Goal: Find specific page/section: Find specific page/section

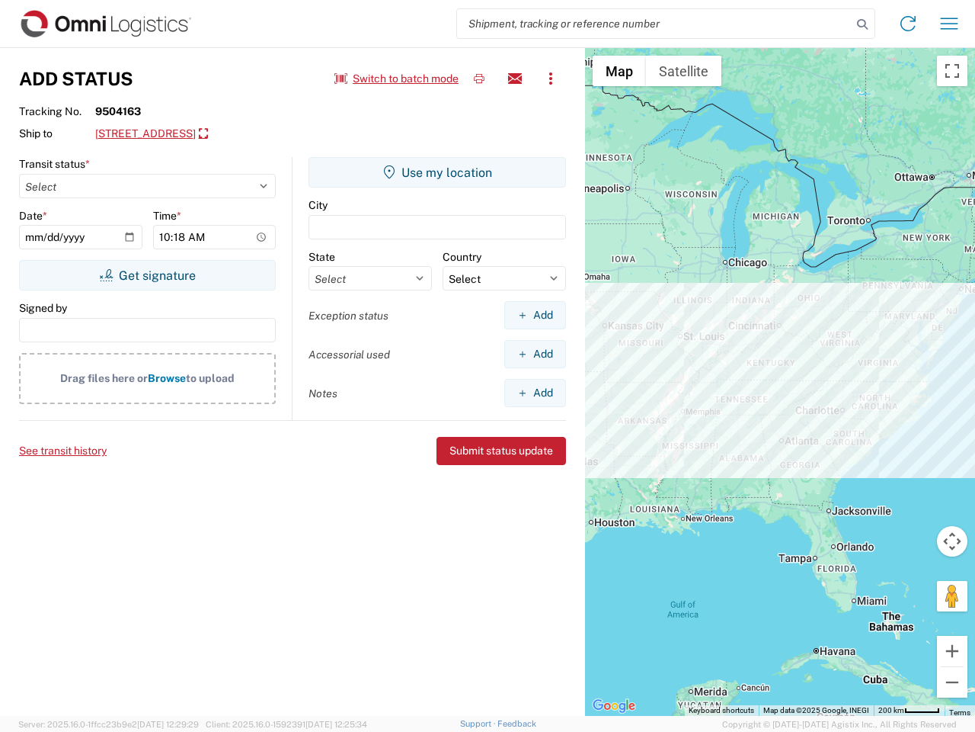
click at [655, 24] on input "search" at bounding box center [654, 23] width 395 height 29
click at [863, 24] on icon at bounding box center [862, 24] width 21 height 21
click at [908, 24] on icon at bounding box center [908, 23] width 24 height 24
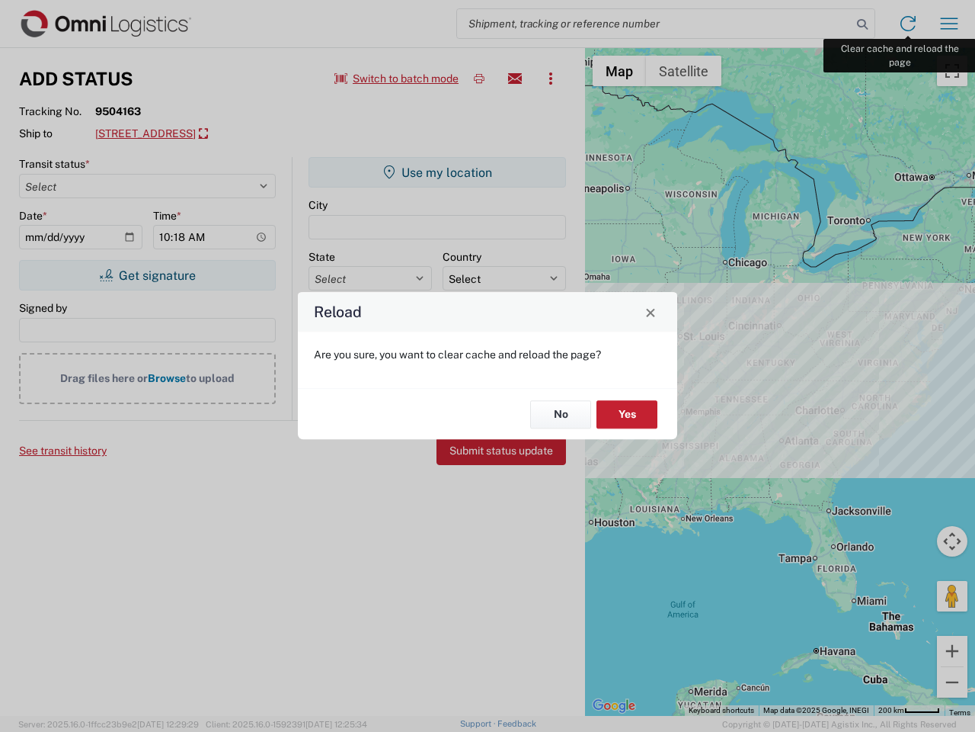
click at [949, 24] on div "Reload Are you sure, you want to clear cache and reload the page? No Yes" at bounding box center [487, 366] width 975 height 732
click at [397, 78] on div "Reload Are you sure, you want to clear cache and reload the page? No Yes" at bounding box center [487, 366] width 975 height 732
click at [479, 78] on div "Reload Are you sure, you want to clear cache and reload the page? No Yes" at bounding box center [487, 366] width 975 height 732
click at [515, 78] on div "Reload Are you sure, you want to clear cache and reload the page? No Yes" at bounding box center [487, 366] width 975 height 732
click at [551, 78] on div "Reload Are you sure, you want to clear cache and reload the page? No Yes" at bounding box center [487, 366] width 975 height 732
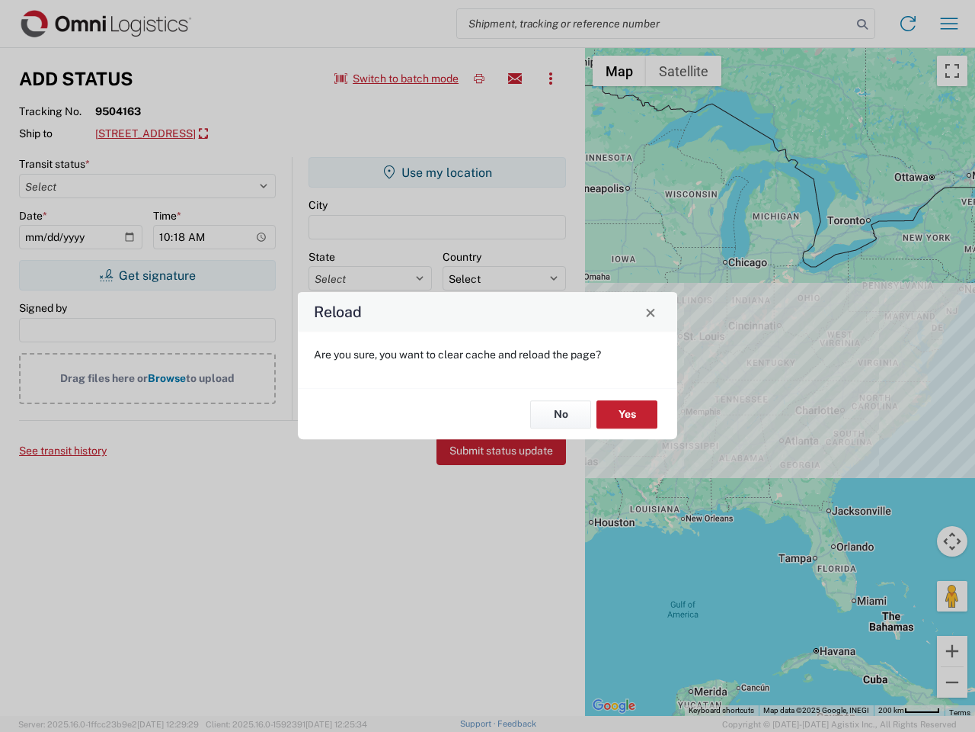
click at [242, 134] on div "Reload Are you sure, you want to clear cache and reload the page? No Yes" at bounding box center [487, 366] width 975 height 732
click at [147, 275] on div "Reload Are you sure, you want to clear cache and reload the page? No Yes" at bounding box center [487, 366] width 975 height 732
